Goal: Task Accomplishment & Management: Manage account settings

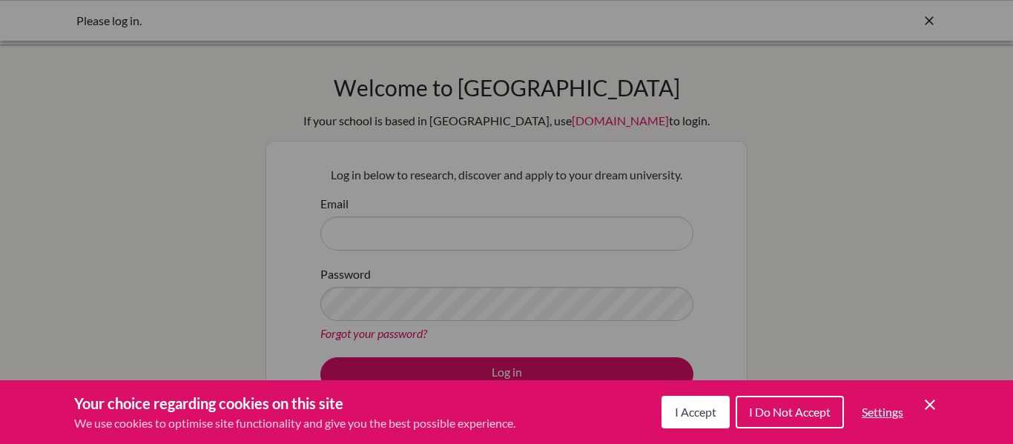
click at [940, 404] on div "Your choice regarding cookies on this site We use cookies to optimise site func…" at bounding box center [506, 413] width 1013 height 64
click at [935, 404] on icon "Cookie Control Close Icon" at bounding box center [930, 405] width 18 height 18
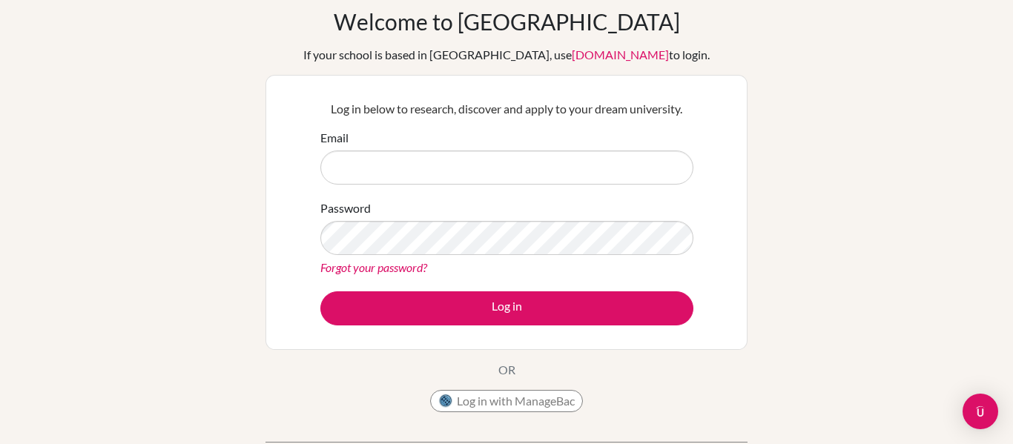
scroll to position [67, 0]
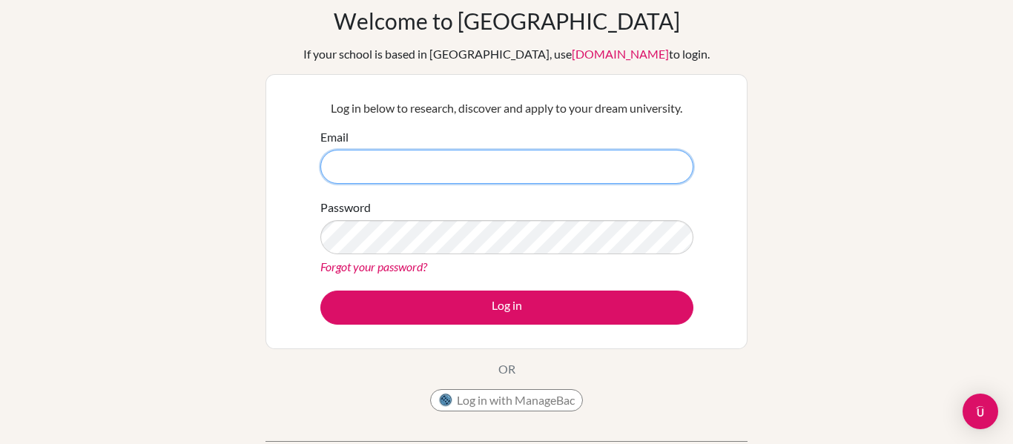
click at [495, 160] on input "Email" at bounding box center [506, 167] width 373 height 34
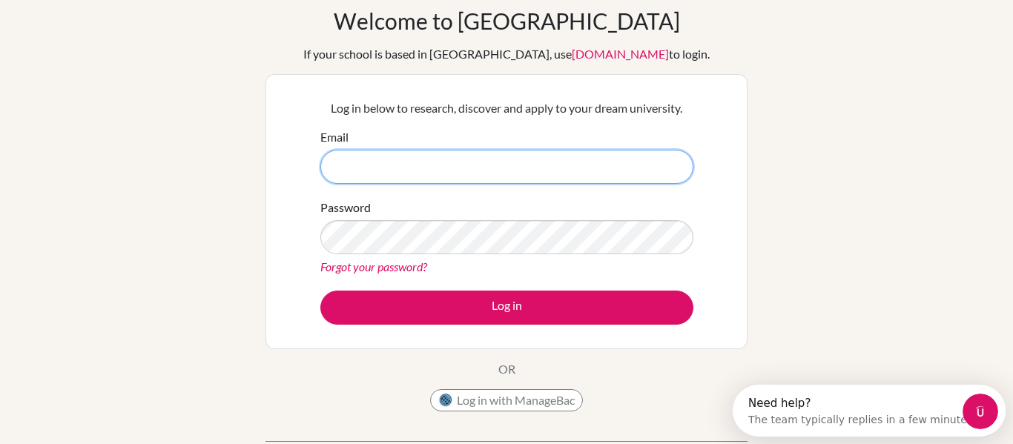
scroll to position [0, 0]
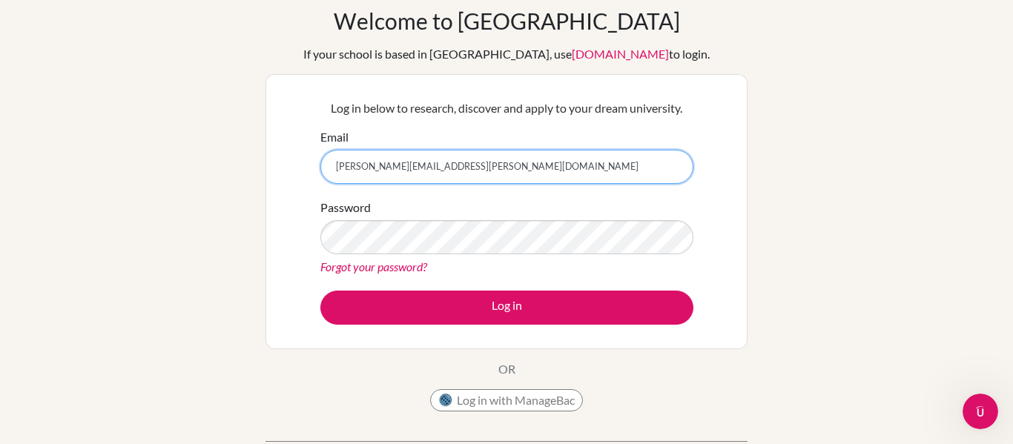
type input "[PERSON_NAME][EMAIL_ADDRESS][PERSON_NAME][DOMAIN_NAME]"
click at [445, 288] on form "Email [PERSON_NAME][EMAIL_ADDRESS][PERSON_NAME][DOMAIN_NAME] Password Forgot yo…" at bounding box center [506, 226] width 373 height 197
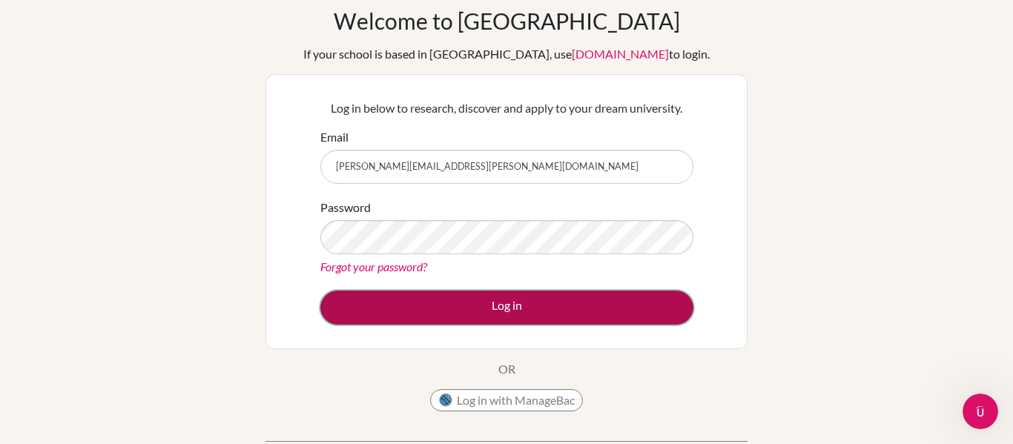
click at [441, 307] on button "Log in" at bounding box center [506, 308] width 373 height 34
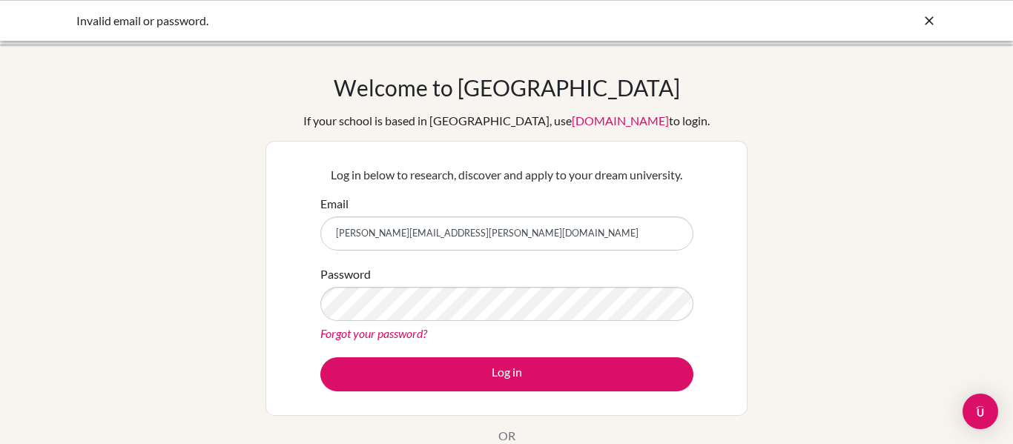
click at [394, 339] on link "Forgot your password?" at bounding box center [373, 333] width 107 height 14
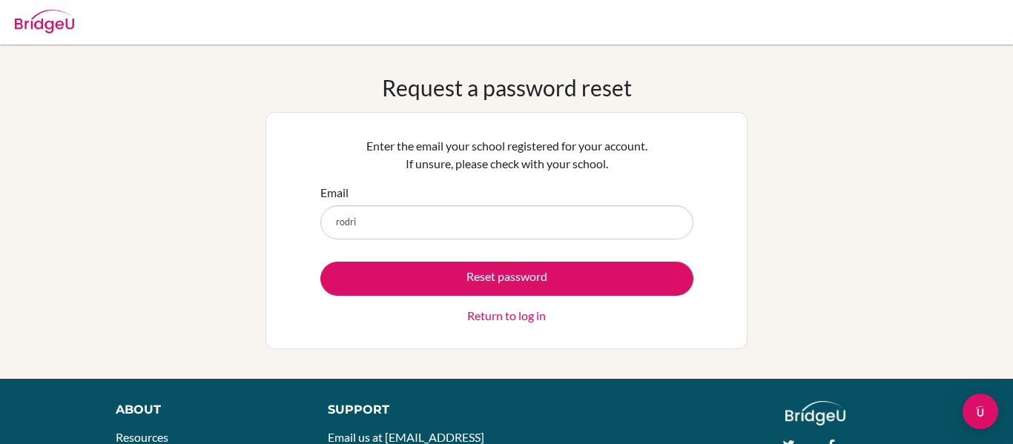
type input "[PERSON_NAME][EMAIL_ADDRESS][PERSON_NAME][DOMAIN_NAME]"
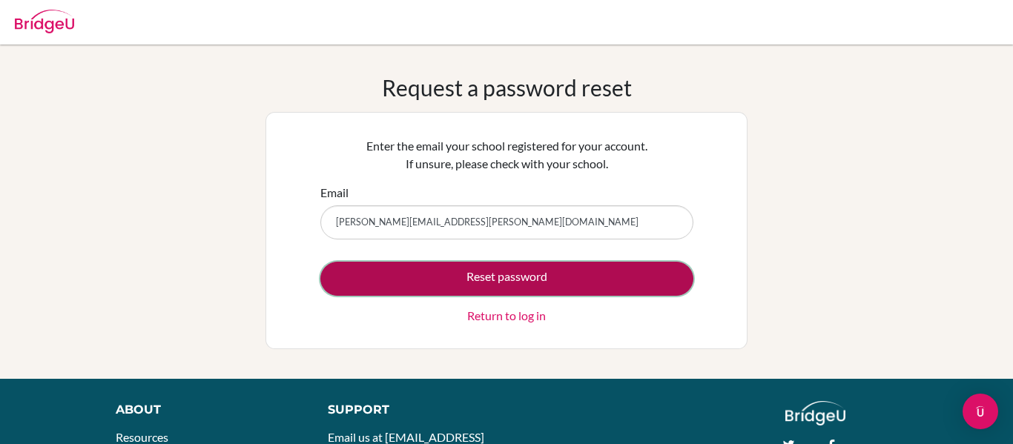
click at [453, 274] on button "Reset password" at bounding box center [506, 279] width 373 height 34
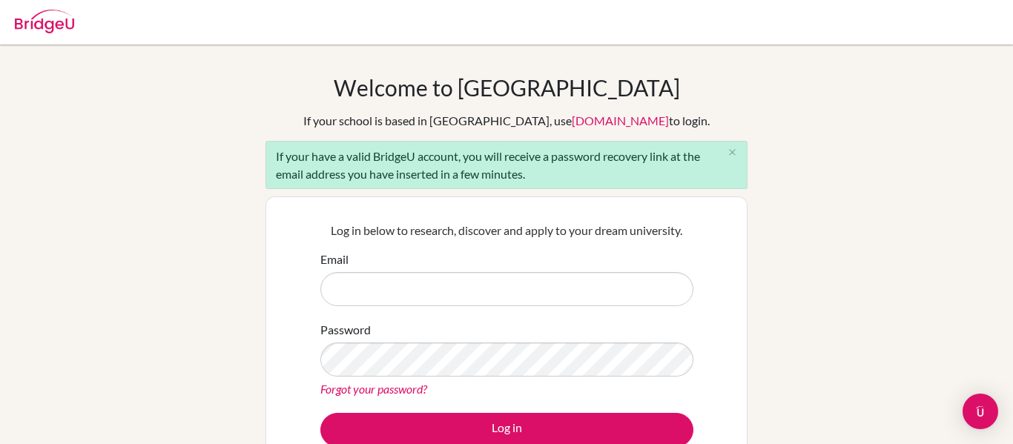
scroll to position [36, 0]
